Goal: Information Seeking & Learning: Check status

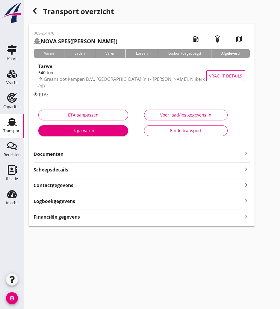
drag, startPoint x: 0, startPoint y: 0, endPoint x: 34, endPoint y: 12, distance: 35.6
click at [34, 12] on icon "button" at bounding box center [34, 10] width 7 height 7
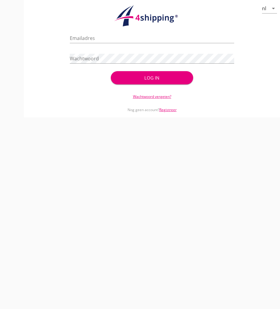
type input "[PERSON_NAME][EMAIL_ADDRESS][DOMAIN_NAME]"
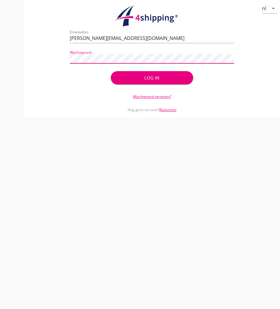
click at [160, 79] on div "Log in" at bounding box center [152, 77] width 63 height 7
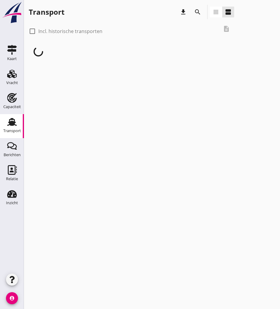
click at [201, 10] on icon "search" at bounding box center [197, 11] width 7 height 7
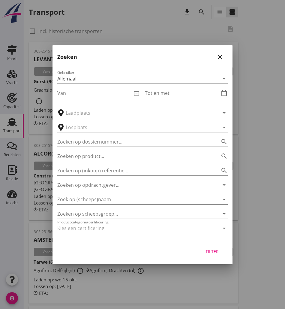
click at [96, 201] on input "Zoek op (scheeps)naam" at bounding box center [134, 199] width 154 height 10
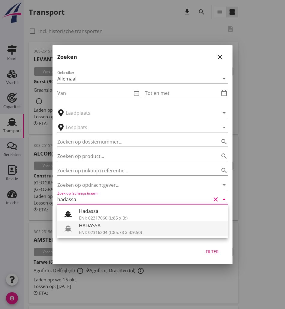
click at [104, 229] on div "HADASSA" at bounding box center [151, 225] width 144 height 7
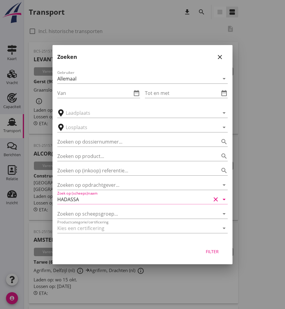
click at [208, 249] on div "Filter" at bounding box center [212, 251] width 17 height 6
type input "HADASSA"
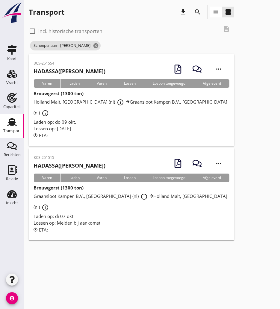
click at [53, 29] on label "Incl. historische transporten" at bounding box center [70, 31] width 64 height 6
checkbox input "true"
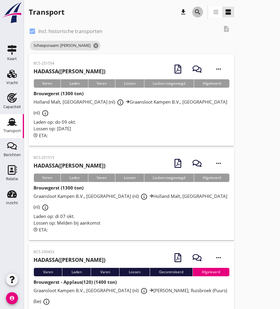
click at [194, 8] on button "search" at bounding box center [198, 12] width 11 height 11
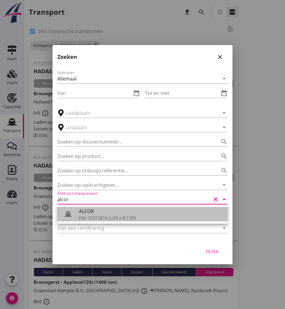
click at [160, 216] on div "ENI: 02313874 (L:63 x B:7.00)" at bounding box center [151, 217] width 144 height 6
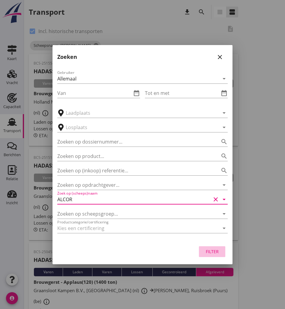
click at [217, 253] on div "Filter" at bounding box center [212, 251] width 17 height 6
type input "ALCOR"
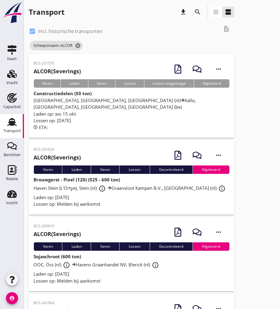
click at [80, 110] on div "Laden op: wo 15 okt." at bounding box center [132, 113] width 196 height 7
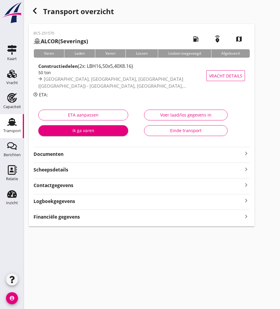
click at [76, 157] on strong "Documenten" at bounding box center [138, 154] width 209 height 7
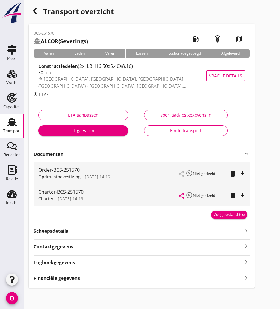
click at [244, 172] on icon "file_download" at bounding box center [242, 173] width 7 height 7
click at [38, 7] on div "button" at bounding box center [35, 11] width 12 height 12
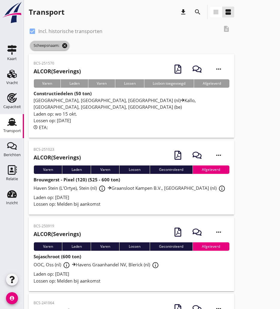
click at [65, 43] on icon "cancel" at bounding box center [65, 46] width 6 height 6
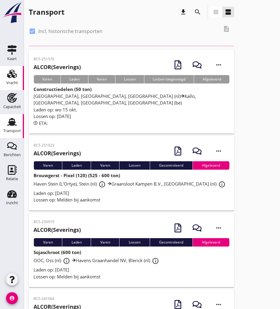
click at [11, 79] on div "Vracht" at bounding box center [12, 83] width 12 height 8
